Goal: Find specific page/section: Find specific page/section

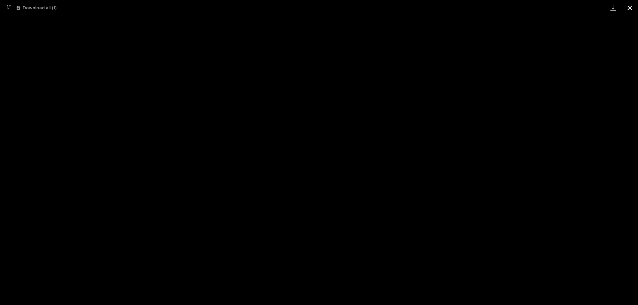
click at [318, 6] on button "Close gallery" at bounding box center [629, 8] width 17 height 16
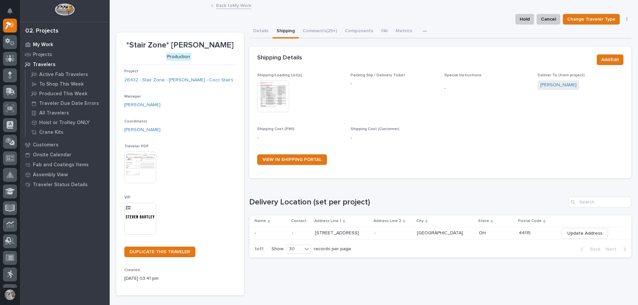
click at [44, 44] on p "My Work" at bounding box center [43, 45] width 20 height 6
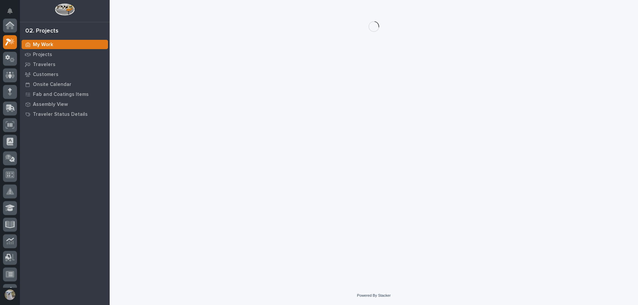
scroll to position [17, 0]
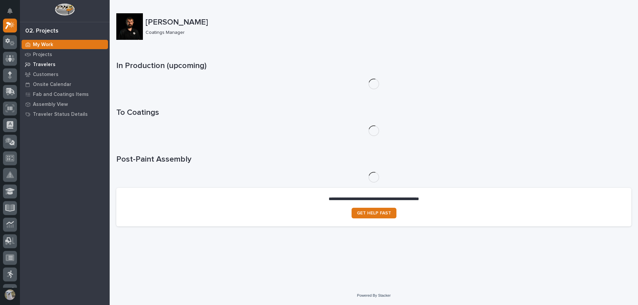
click at [49, 61] on div "Travelers" at bounding box center [65, 64] width 86 height 9
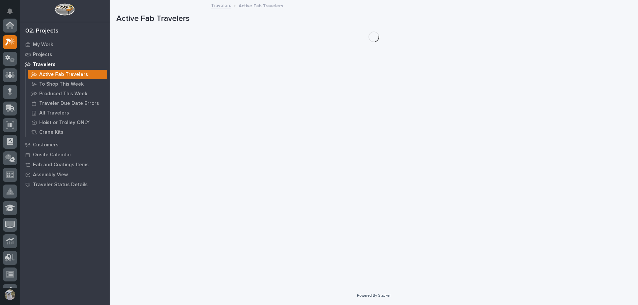
scroll to position [17, 0]
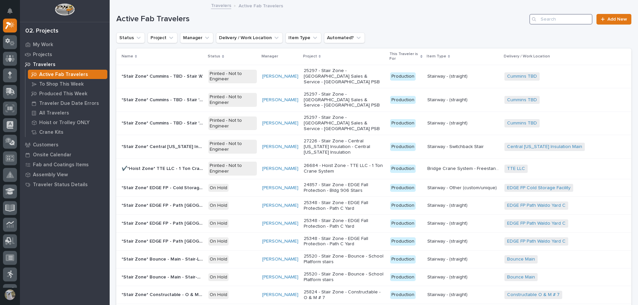
click at [318, 17] on input "Search" at bounding box center [560, 19] width 63 height 11
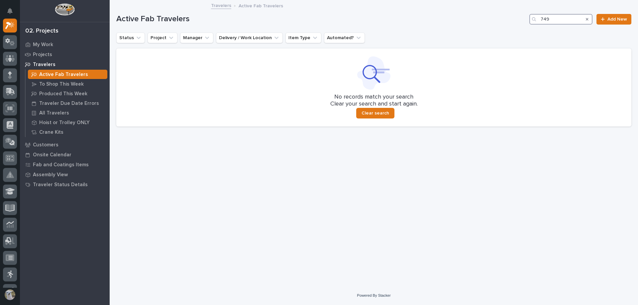
drag, startPoint x: 472, startPoint y: 33, endPoint x: 558, endPoint y: 22, distance: 86.1
click at [318, 22] on input "749" at bounding box center [560, 19] width 63 height 11
drag, startPoint x: 557, startPoint y: 21, endPoint x: 360, endPoint y: 18, distance: 197.4
click at [318, 18] on div "Active Fab Travelers 749 Add New" at bounding box center [373, 19] width 515 height 11
type input "f"
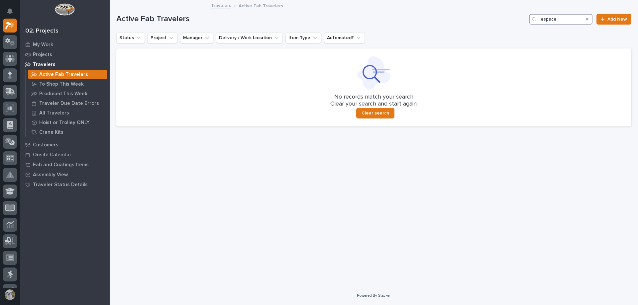
click at [318, 17] on input "espace" at bounding box center [560, 19] width 63 height 11
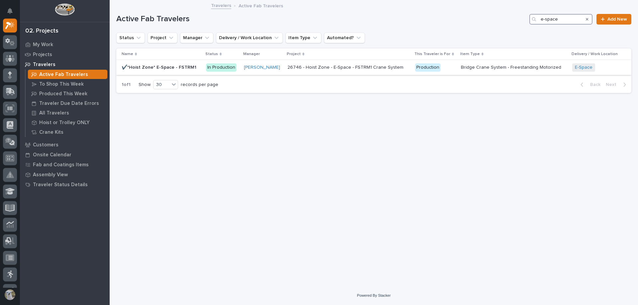
type input "e-space"
click at [177, 65] on p "✔️*Hoist Zone* E-Space - FSTRM1" at bounding box center [160, 66] width 76 height 7
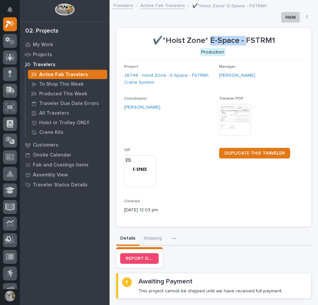
drag, startPoint x: 210, startPoint y: 41, endPoint x: 245, endPoint y: 43, distance: 35.6
click at [245, 43] on p "✔️*Hoist Zone* E-Space - FSTRM1" at bounding box center [213, 41] width 179 height 10
copy p "E-Space -"
click at [155, 242] on button "Shipping" at bounding box center [153, 239] width 26 height 14
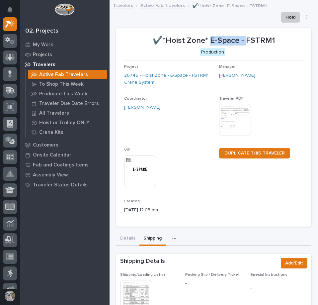
click at [136, 289] on img at bounding box center [136, 296] width 32 height 32
